Goal: Information Seeking & Learning: Find specific fact

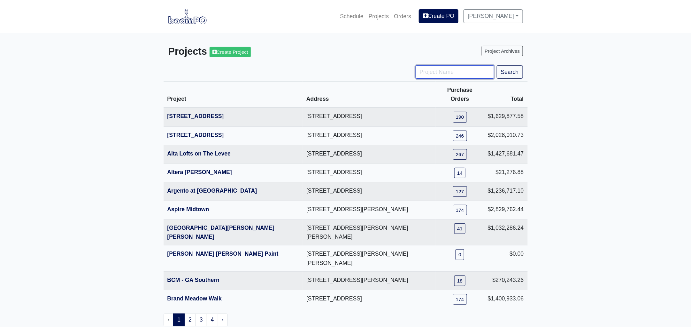
click at [427, 73] on input "Project Name" at bounding box center [455, 71] width 79 height 13
type input "district"
click at [497, 65] on button "Search" at bounding box center [510, 71] width 26 height 13
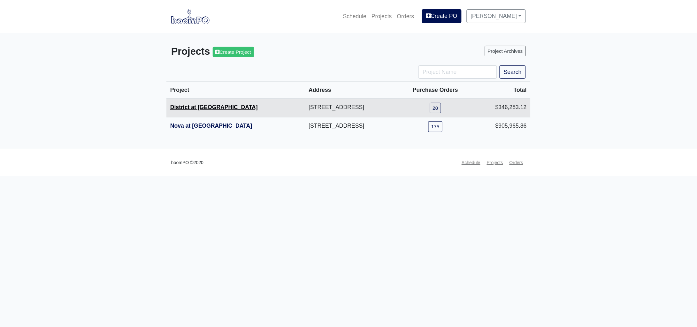
click at [200, 106] on link "District at Etowah" at bounding box center [214, 107] width 88 height 6
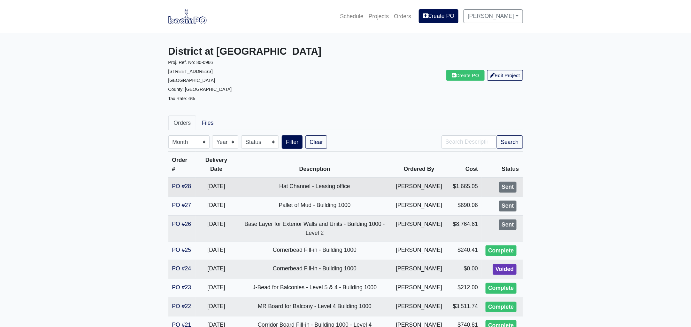
scroll to position [159, 0]
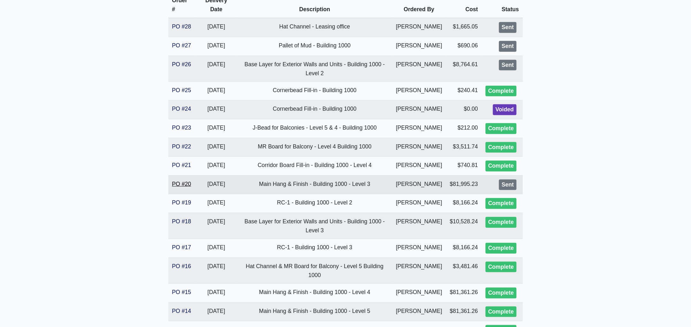
click at [176, 187] on link "PO #20" at bounding box center [181, 184] width 19 height 6
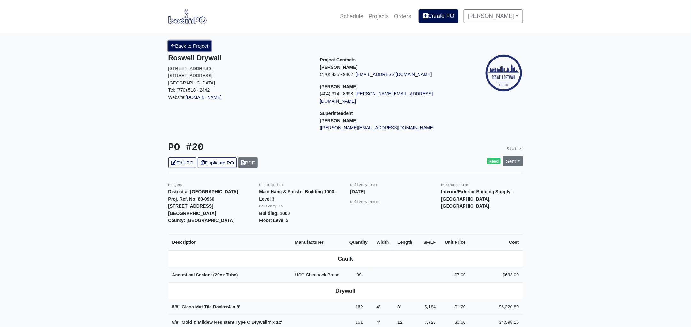
click at [183, 44] on link "Back to Project" at bounding box center [189, 46] width 43 height 11
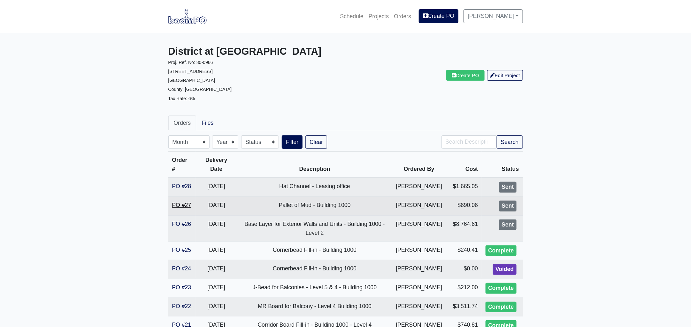
click at [181, 208] on link "PO #27" at bounding box center [181, 205] width 19 height 6
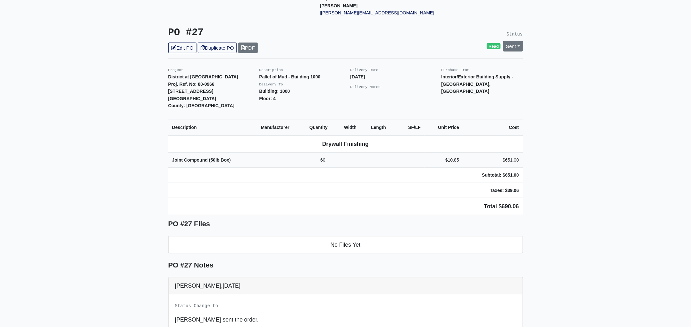
scroll to position [120, 0]
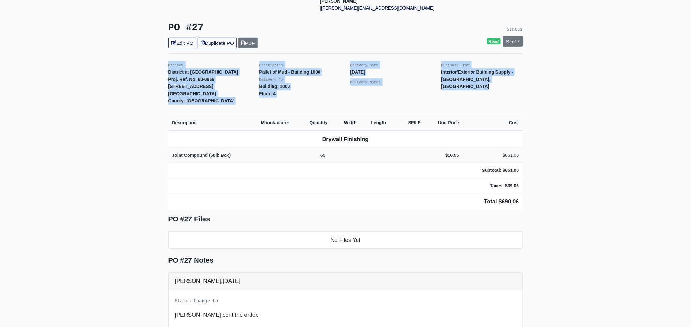
drag, startPoint x: 167, startPoint y: 57, endPoint x: 518, endPoint y: 205, distance: 381.2
click at [518, 205] on div "Back to Project Roswell Drywall 7000 Peachtree Dunwoody Rd NE Building 5, Suite…" at bounding box center [346, 176] width 364 height 511
copy div "Project District at Etowah Proj. Ref. No: 80-0966 215 Reformation Parkway Canto…"
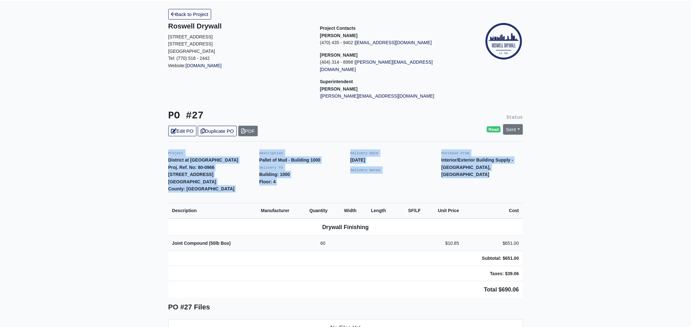
scroll to position [0, 0]
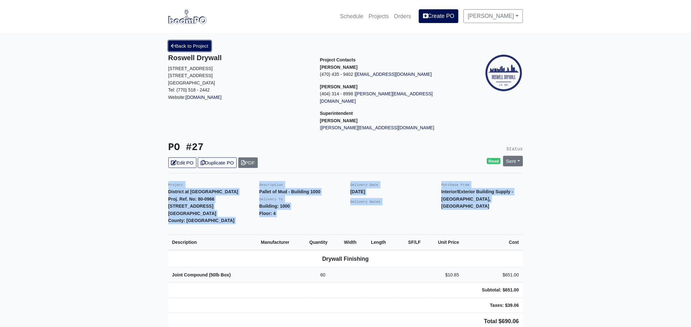
click at [192, 44] on link "Back to Project" at bounding box center [189, 46] width 43 height 11
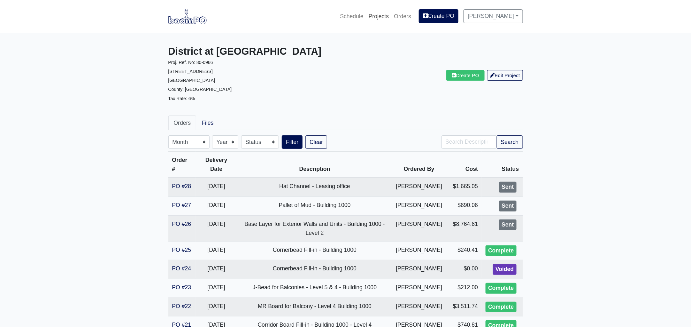
click at [381, 16] on link "Projects" at bounding box center [379, 16] width 26 height 14
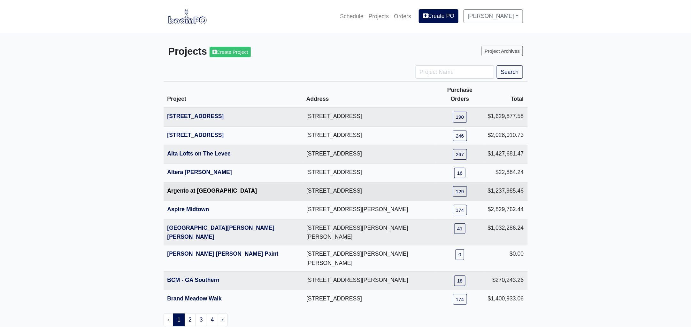
click at [199, 187] on link "Argento at [GEOGRAPHIC_DATA]" at bounding box center [212, 190] width 90 height 6
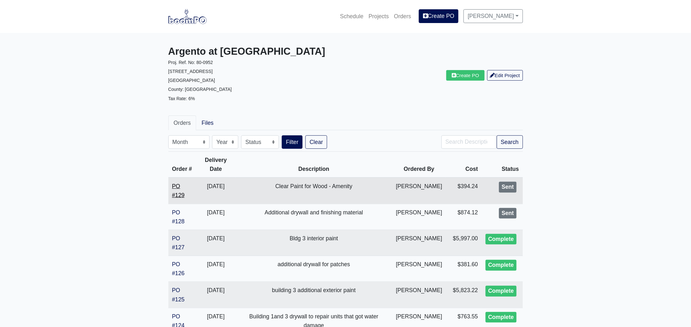
click at [175, 196] on link "PO #129" at bounding box center [178, 190] width 12 height 15
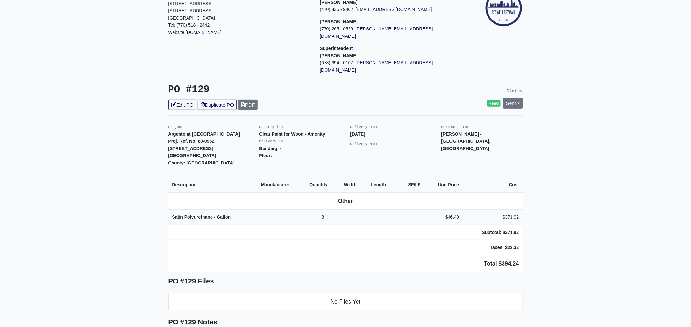
scroll to position [159, 0]
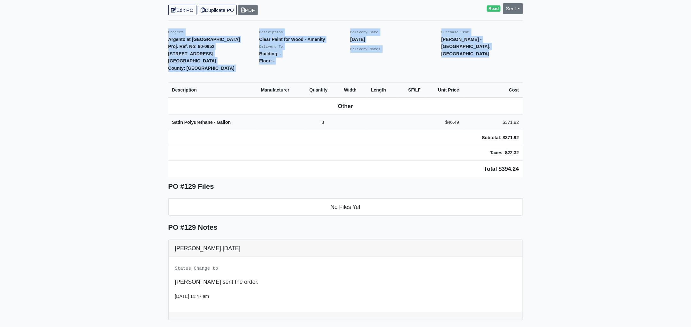
drag, startPoint x: 163, startPoint y: 16, endPoint x: 543, endPoint y: 138, distance: 398.8
click at [543, 138] on main "Back to Project Roswell Drywall 7000 Peachtree Dunwoody Rd NE Building 5, Suite…" at bounding box center [345, 140] width 691 height 534
copy div "Project Argento at Sugarloaf Parkway Proj. Ref. No: 80-0952 80 Lawrenceville Su…"
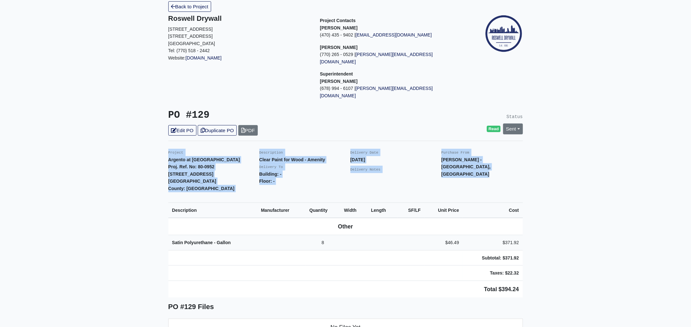
scroll to position [0, 0]
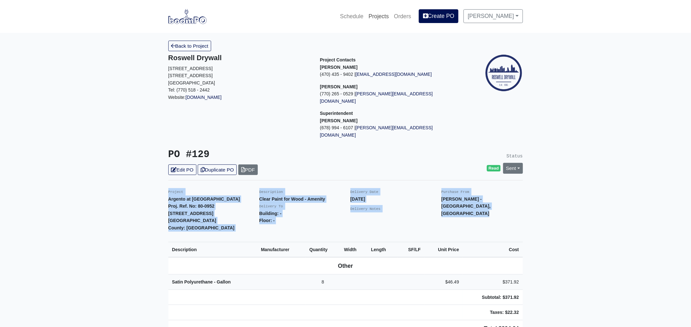
click at [380, 14] on link "Projects" at bounding box center [379, 16] width 26 height 14
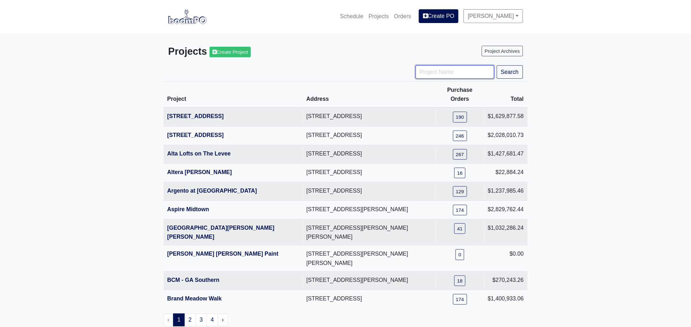
click at [445, 74] on input "Project Name" at bounding box center [455, 71] width 79 height 13
type input "chapel"
click at [497, 65] on button "Search" at bounding box center [510, 71] width 26 height 13
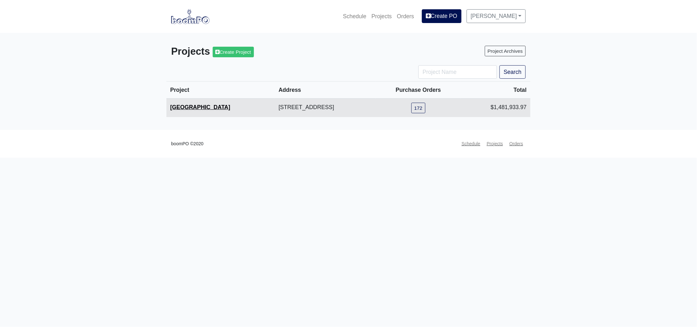
click at [221, 106] on link "Millennium Chapel Hill" at bounding box center [200, 107] width 60 height 6
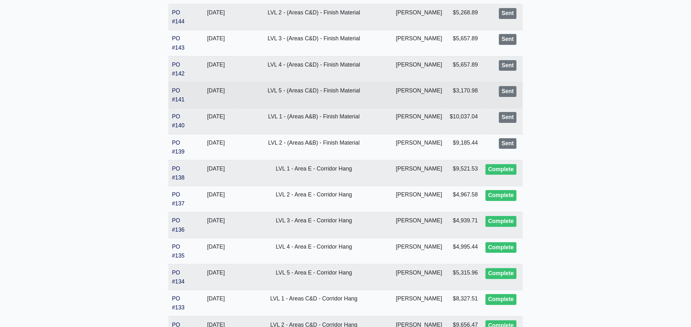
scroll to position [919, 0]
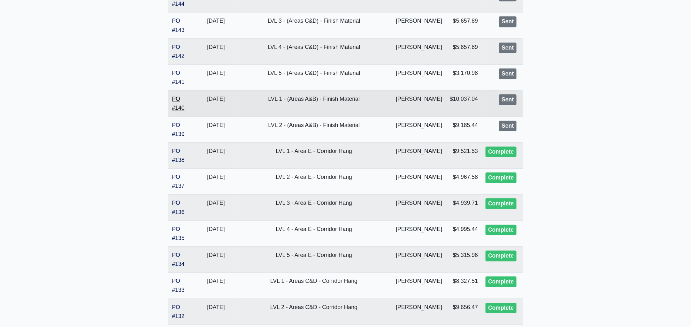
click at [175, 109] on link "PO #140" at bounding box center [178, 103] width 12 height 15
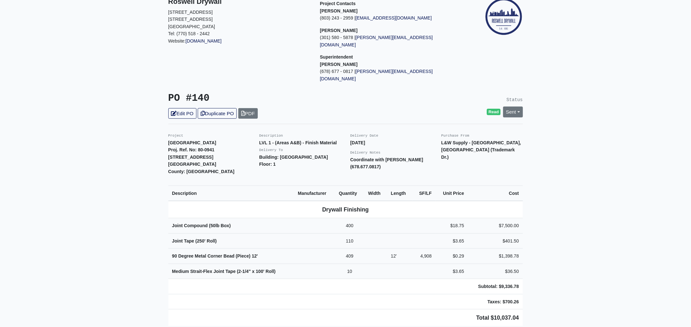
scroll to position [120, 0]
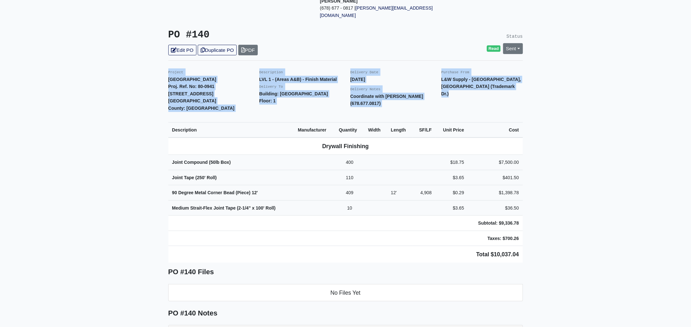
drag, startPoint x: 167, startPoint y: 57, endPoint x: 539, endPoint y: 231, distance: 411.2
click at [539, 231] on main "Back to Project Roswell Drywall [STREET_ADDRESS] Tel: (770) 518 - 2442 Website:…" at bounding box center [345, 203] width 691 height 580
copy div "Project [GEOGRAPHIC_DATA]. Ref. No: 80-0941 [STREET_ADDRESS]: [GEOGRAPHIC_DATA]…"
